Goal: Task Accomplishment & Management: Manage account settings

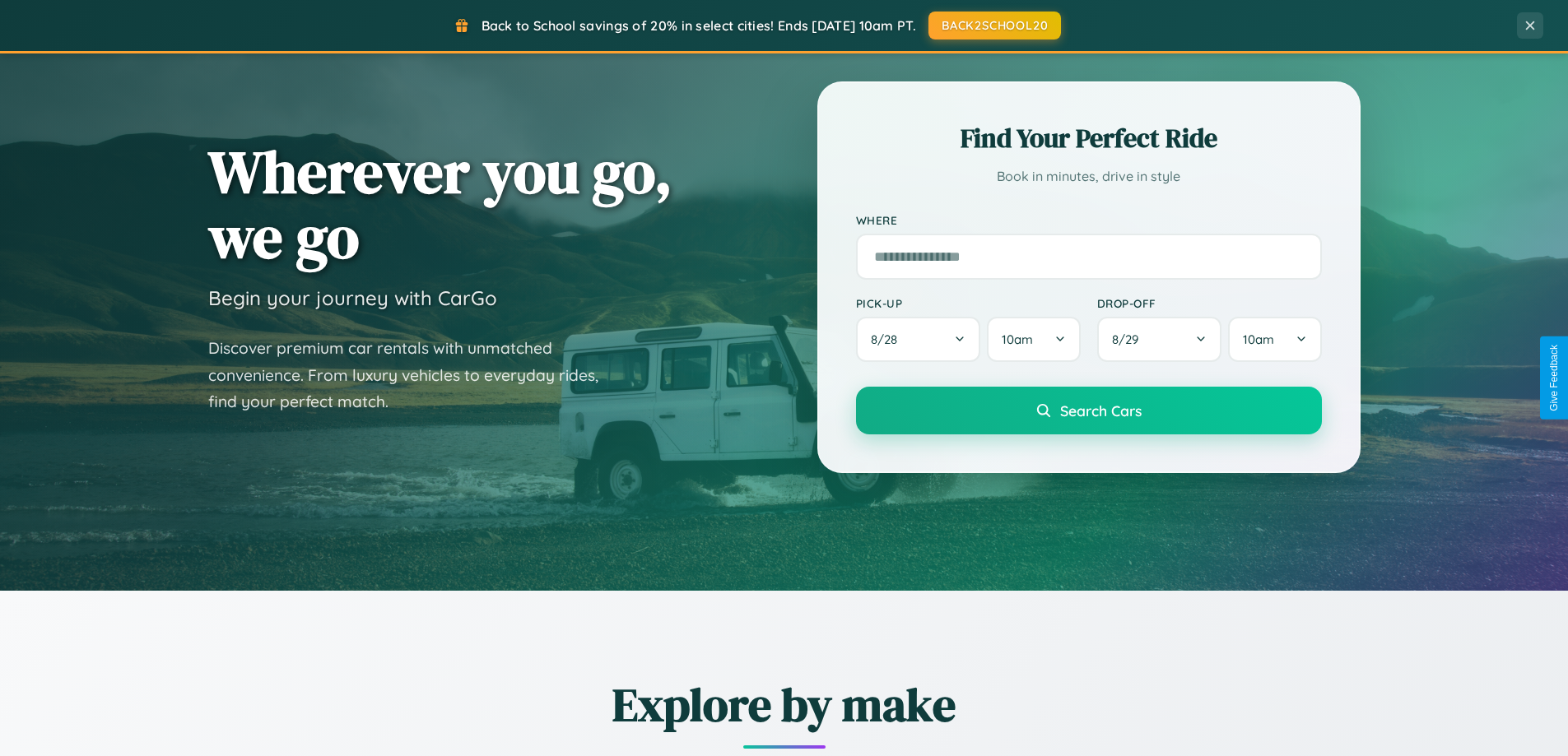
scroll to position [1133, 0]
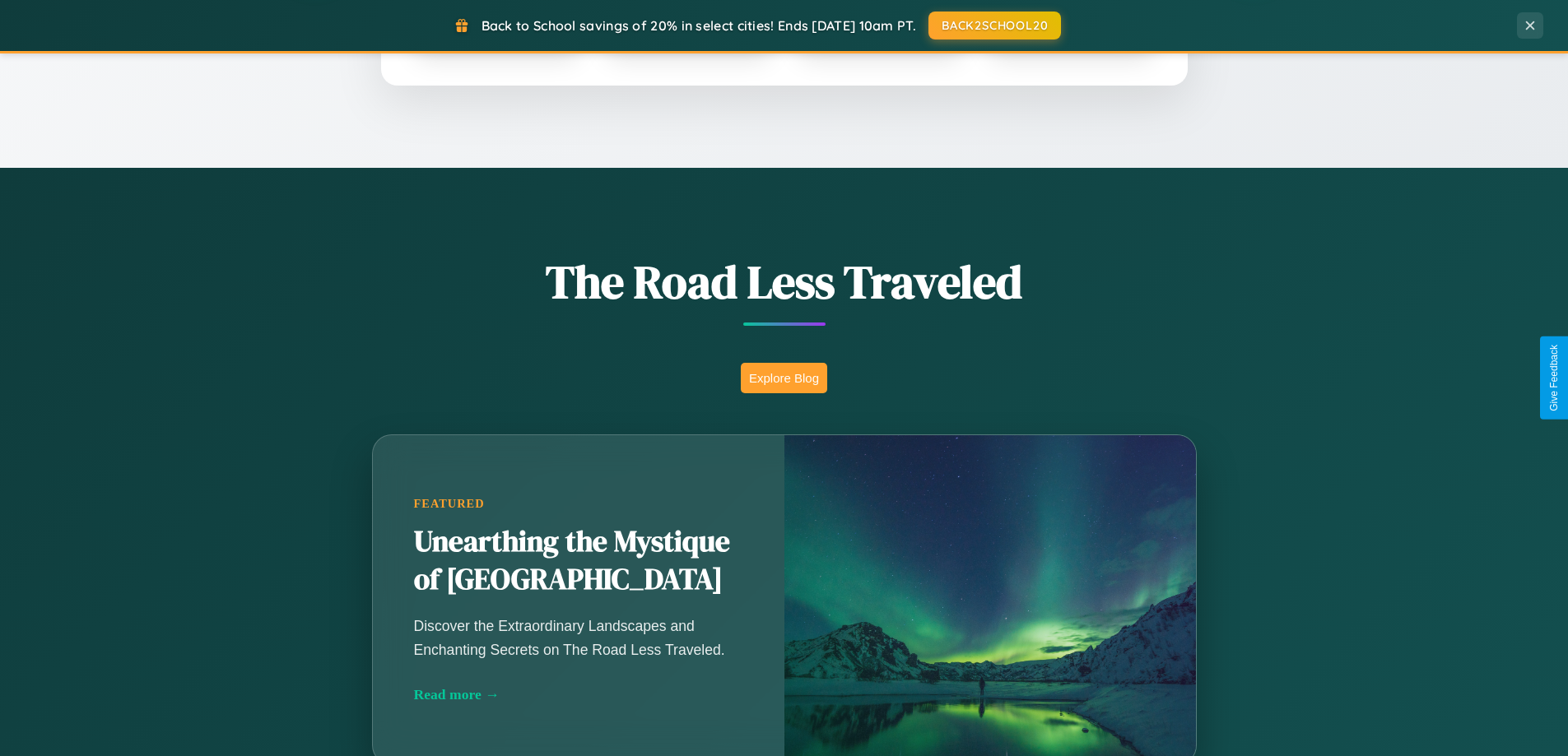
click at [784, 378] on button "Explore Blog" at bounding box center [784, 378] width 86 height 30
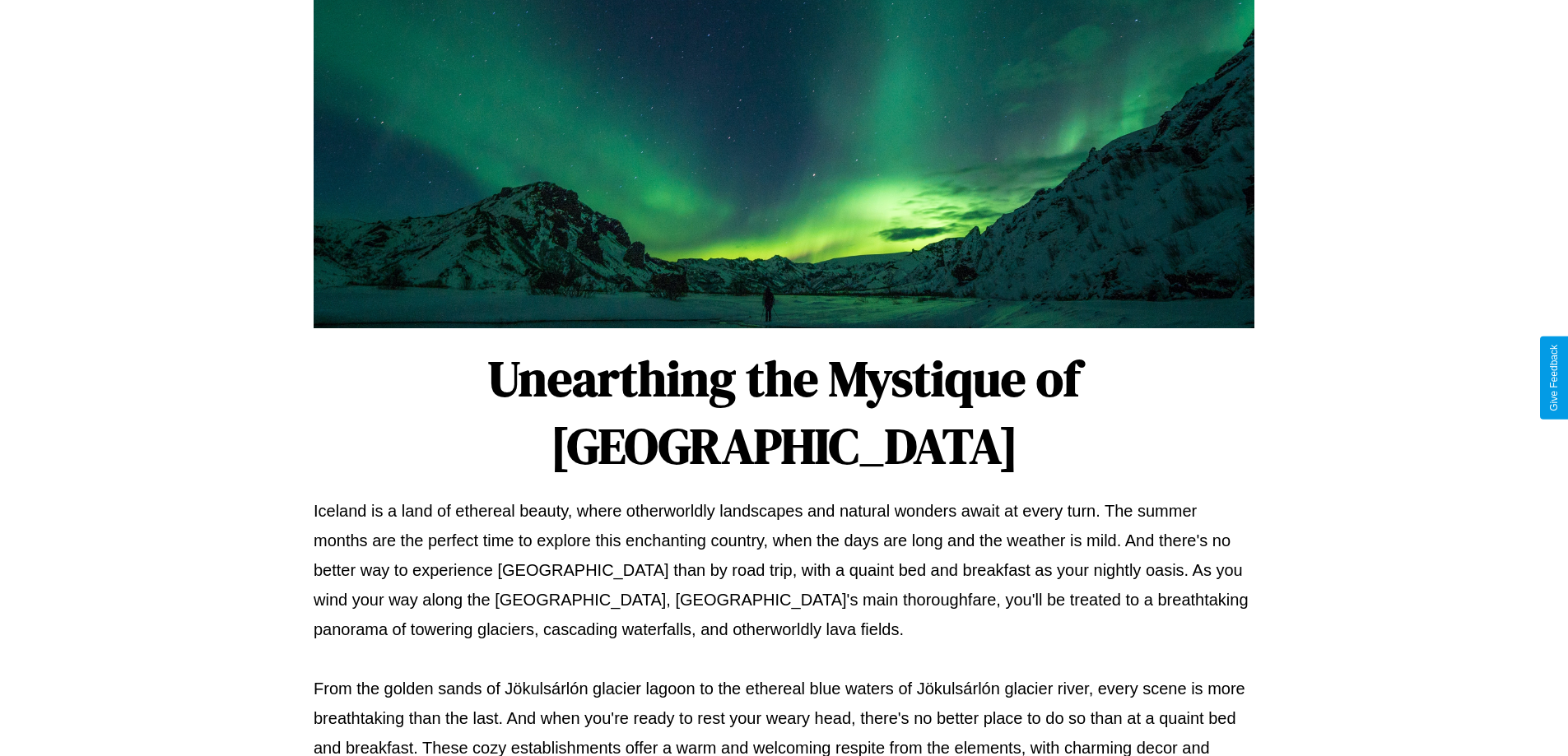
scroll to position [532, 0]
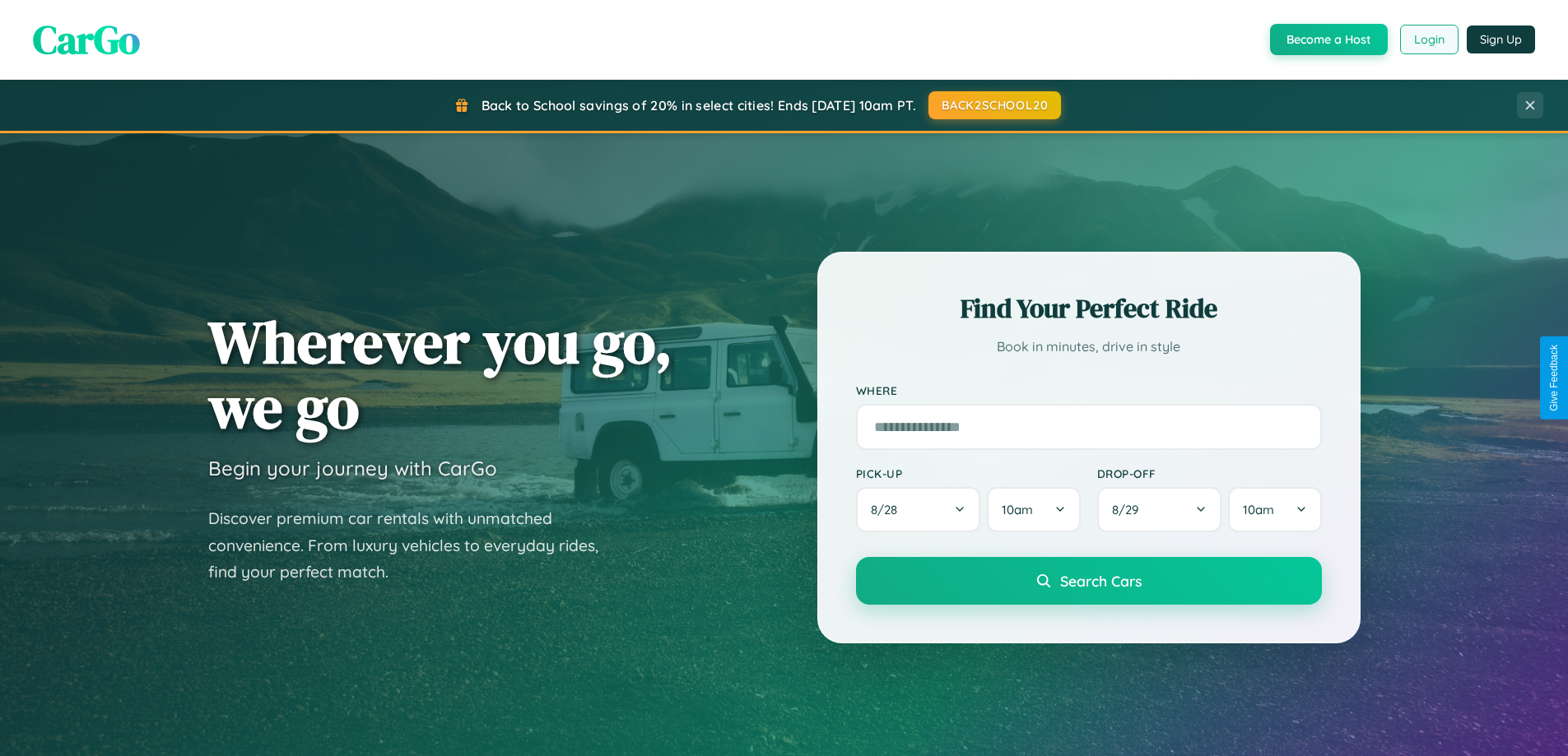
click at [1428, 39] on button "Login" at bounding box center [1429, 39] width 59 height 29
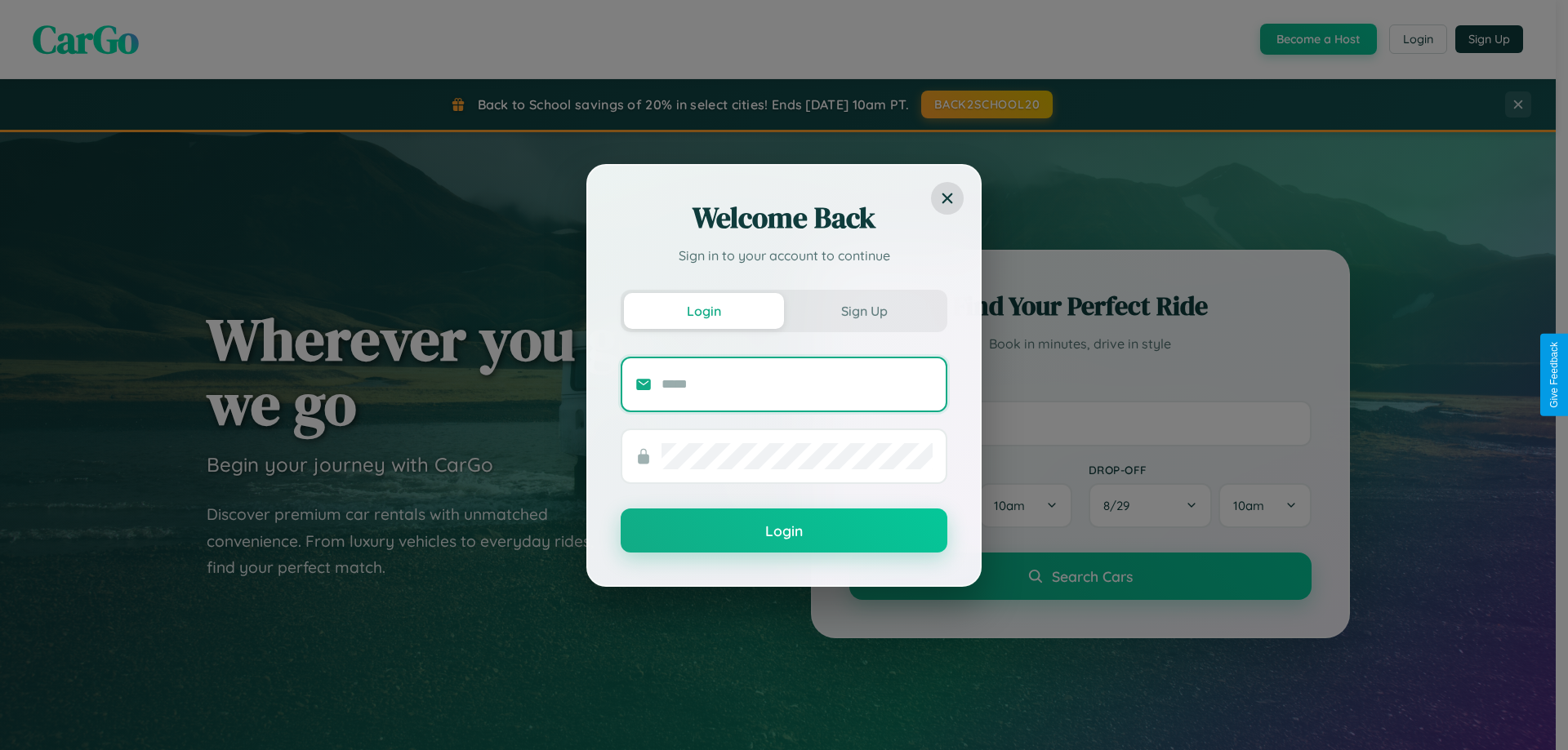
click at [797, 384] on input "text" at bounding box center [797, 384] width 271 height 26
type input "**********"
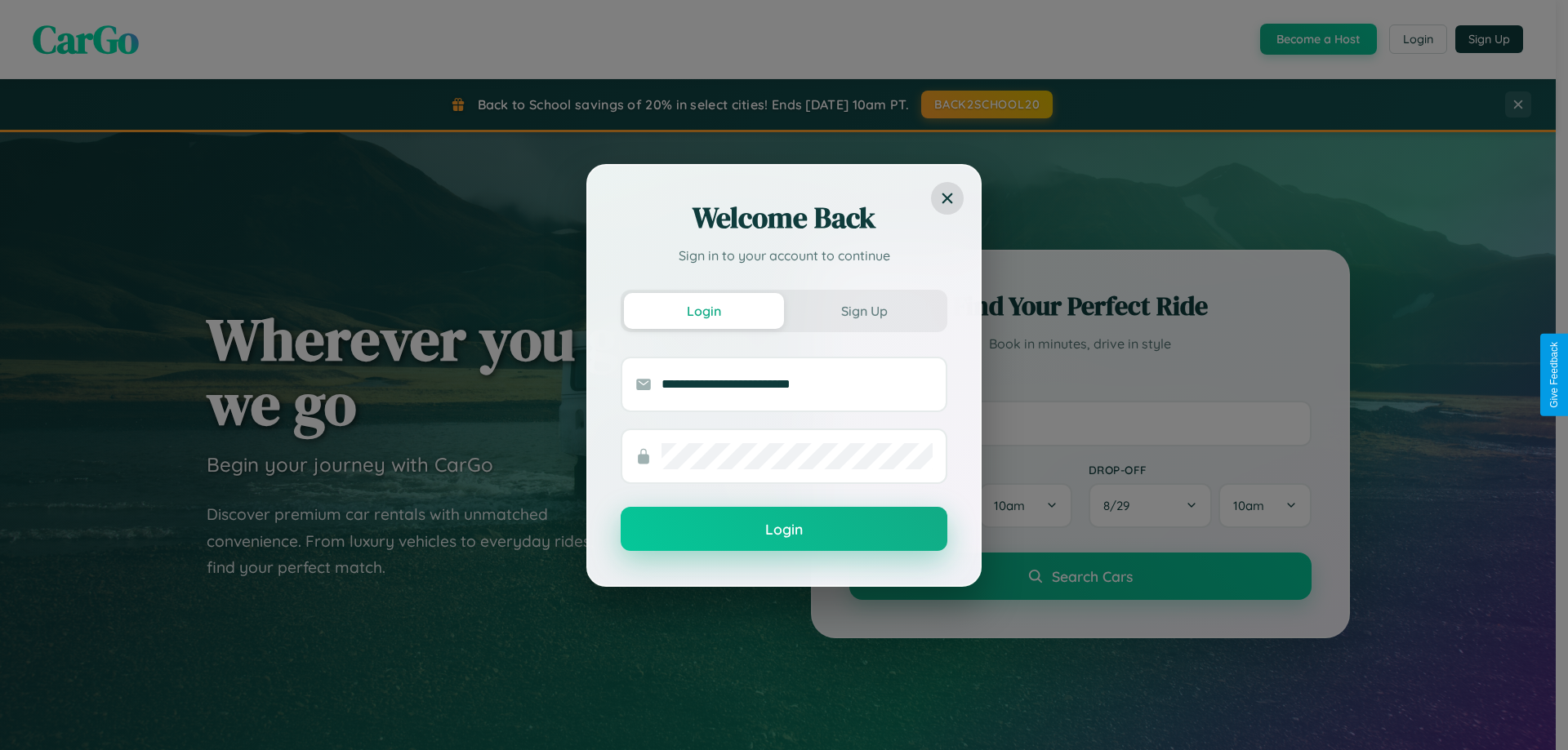
click at [784, 530] on button "Login" at bounding box center [784, 529] width 327 height 44
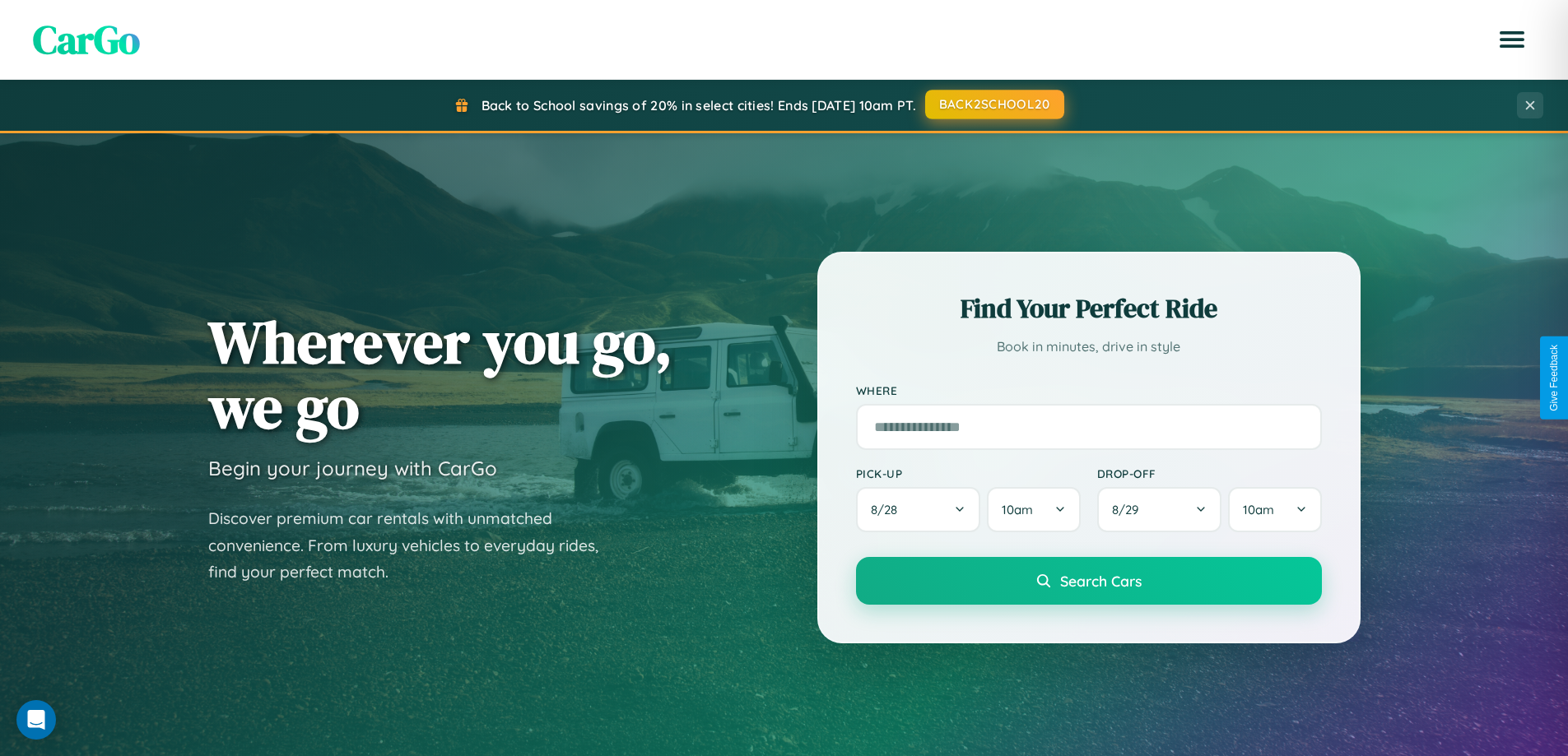
click at [994, 105] on button "BACK2SCHOOL20" at bounding box center [995, 105] width 139 height 29
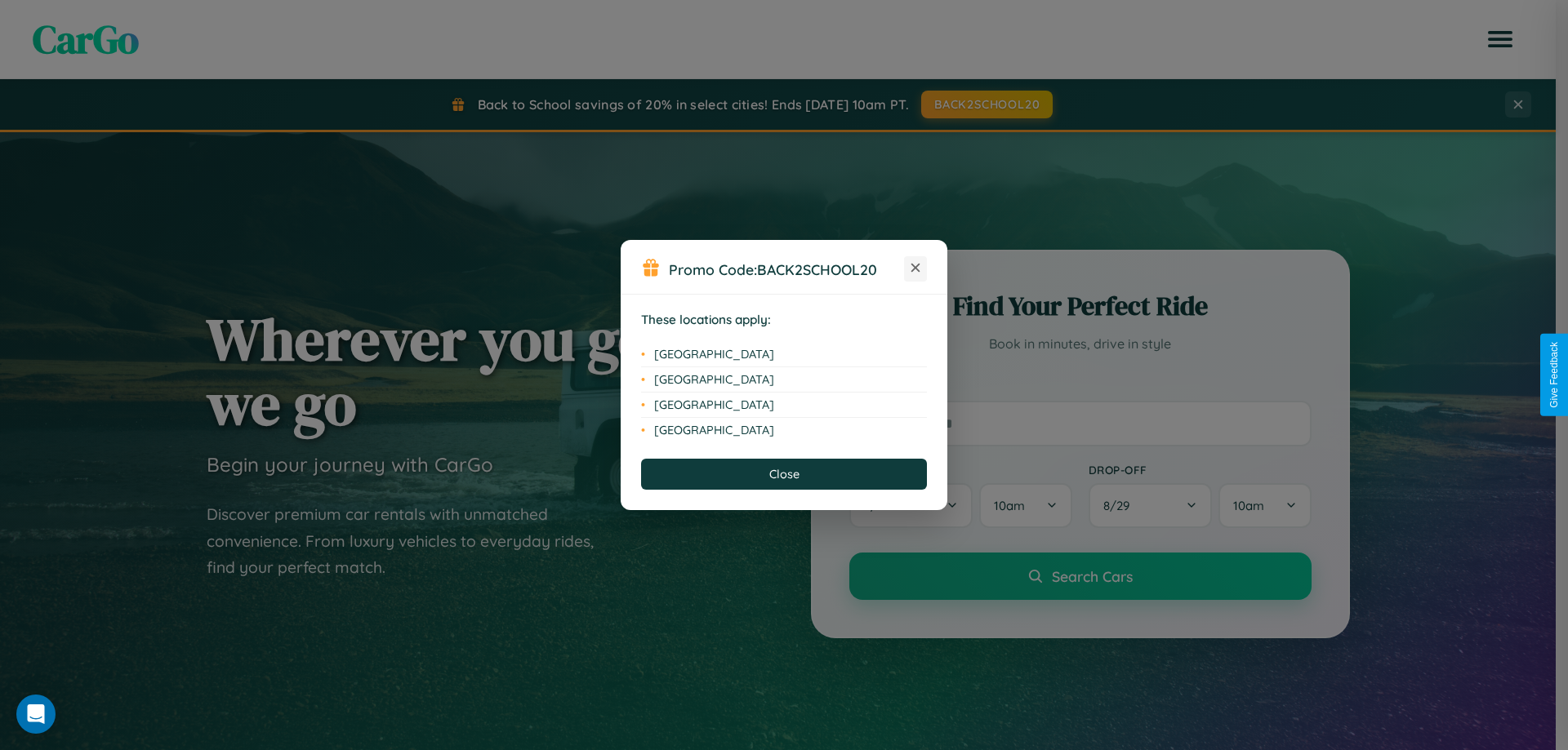
click at [915, 269] on icon at bounding box center [915, 268] width 9 height 9
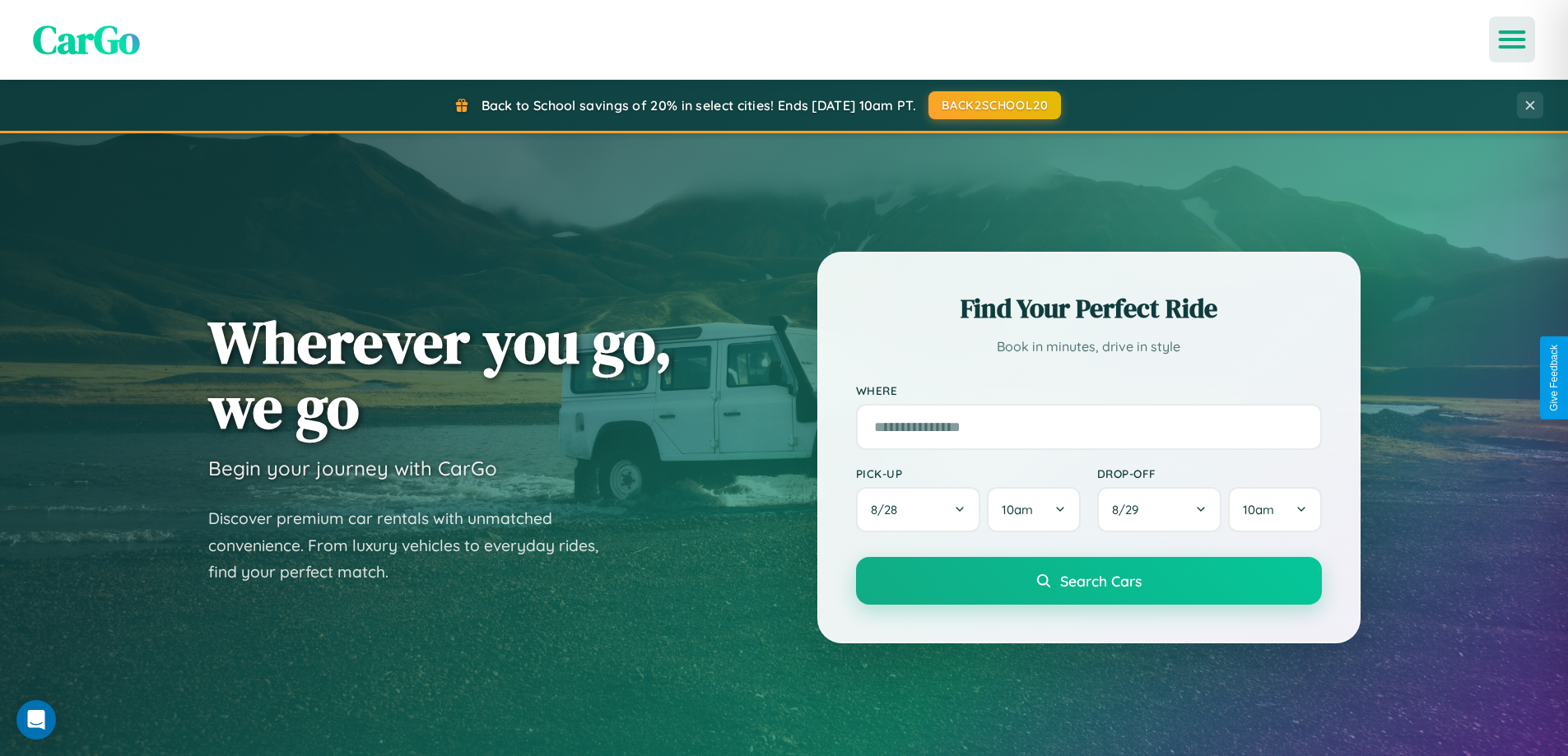
click at [1512, 39] on icon "Open menu" at bounding box center [1512, 39] width 23 height 15
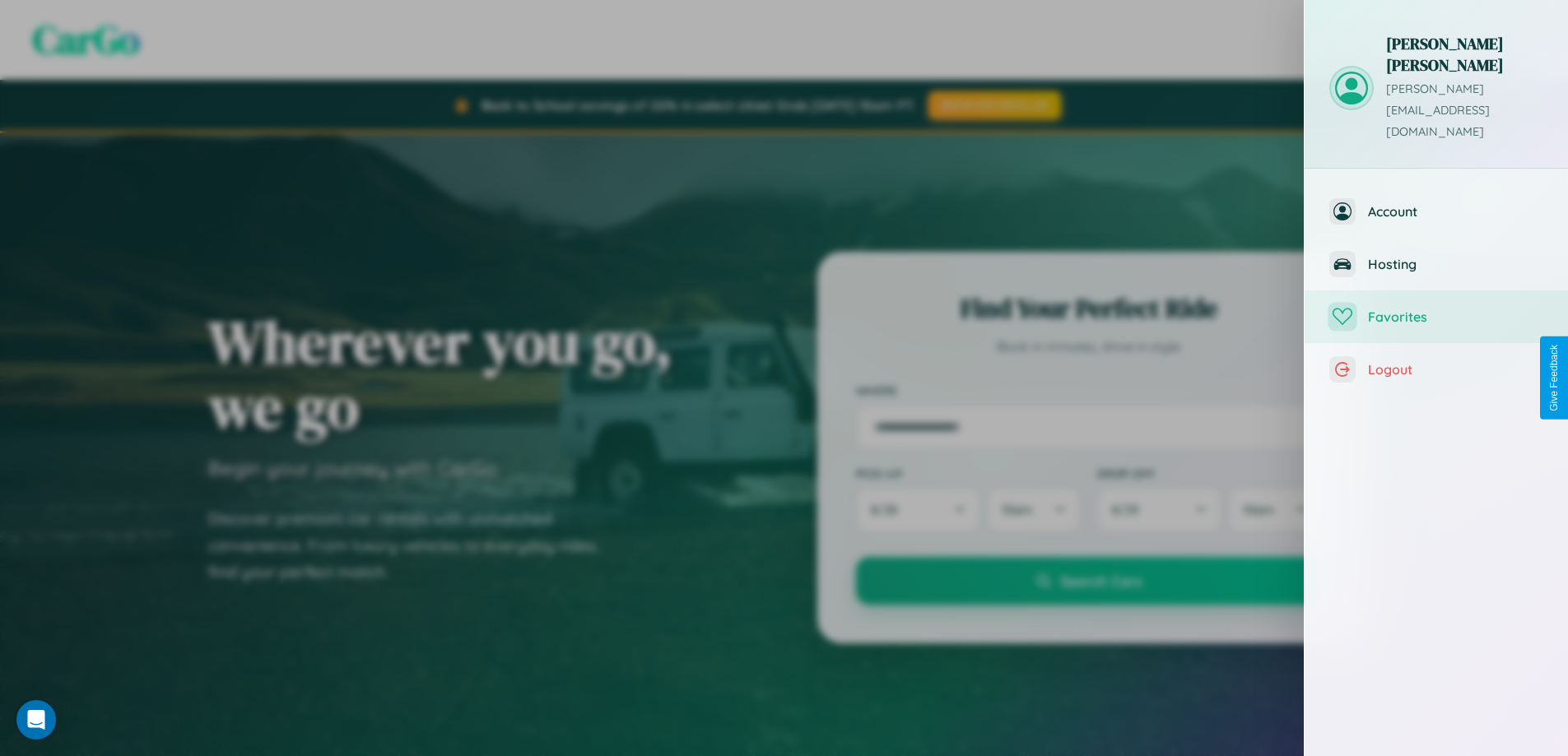
click at [1436, 309] on span "Favorites" at bounding box center [1456, 317] width 175 height 17
